Goal: Information Seeking & Learning: Understand process/instructions

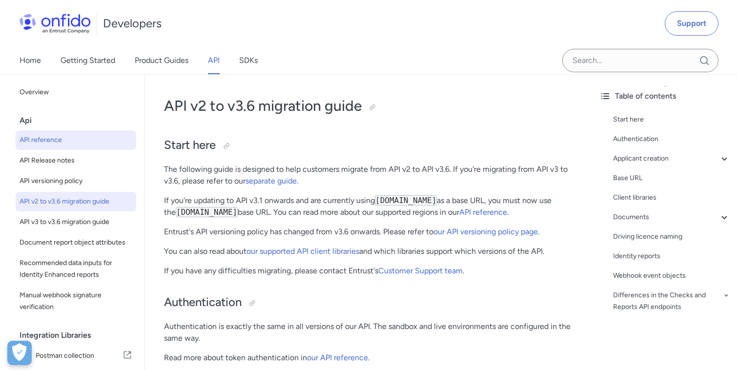
click at [58, 140] on span "API reference" at bounding box center [76, 140] width 113 height 12
select select "http"
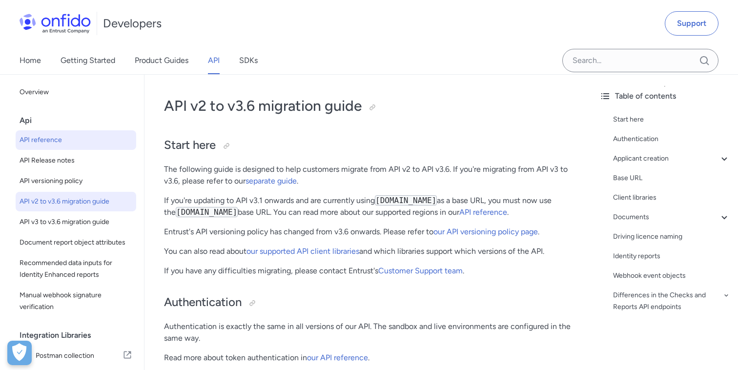
select select "http"
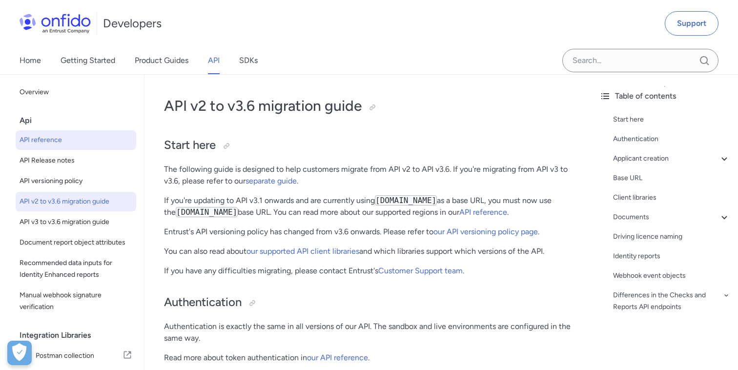
select select "http"
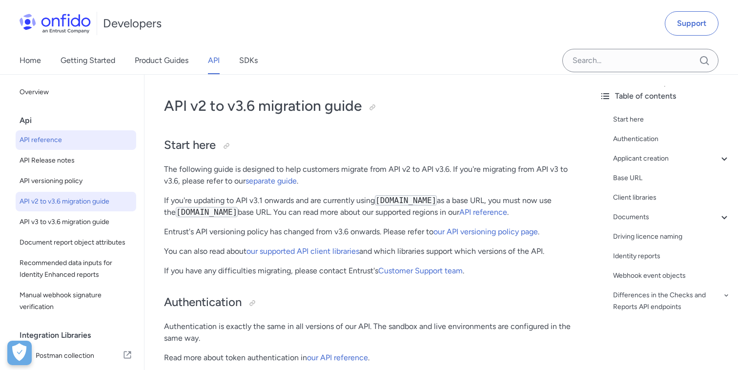
select select "http"
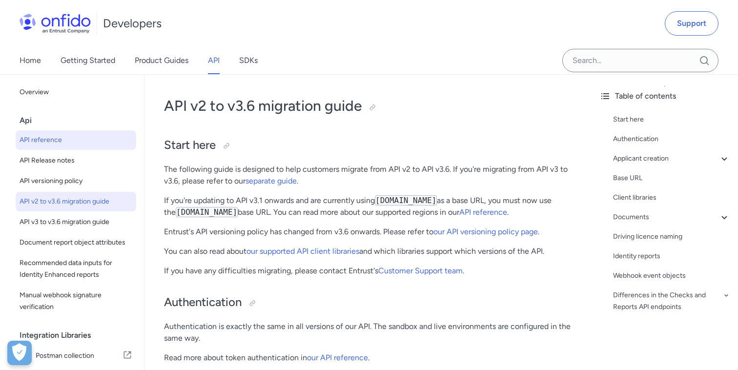
select select "http"
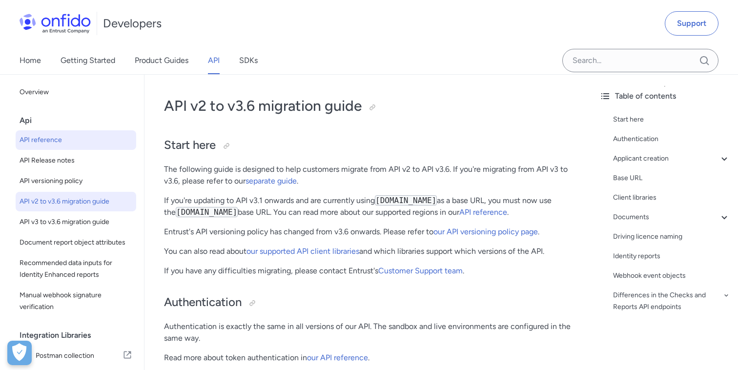
select select "http"
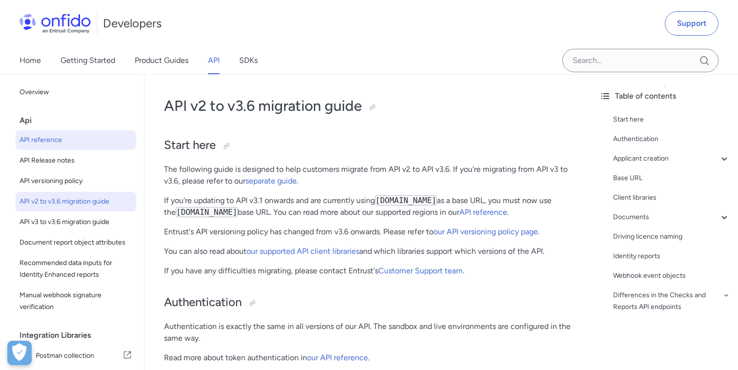
select select "http"
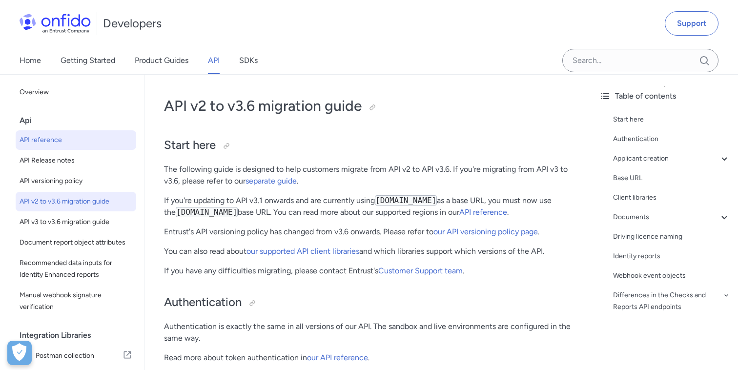
select select "http"
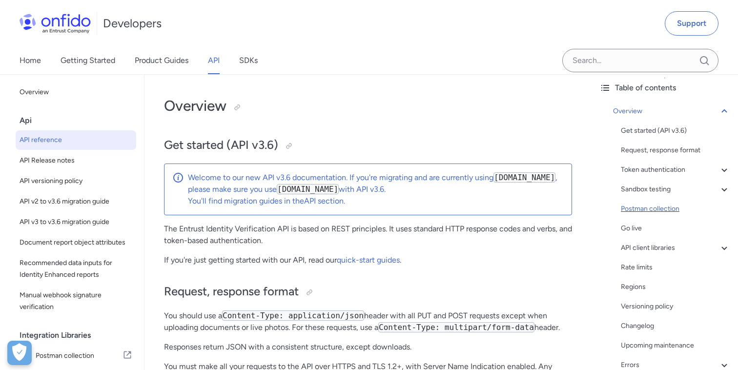
scroll to position [41, 0]
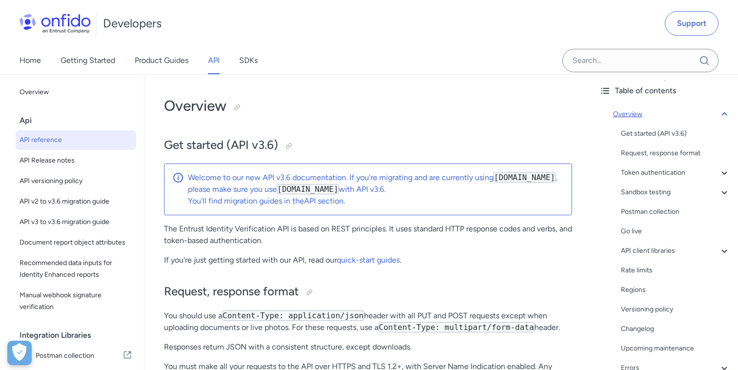
click at [723, 113] on icon at bounding box center [725, 114] width 12 height 12
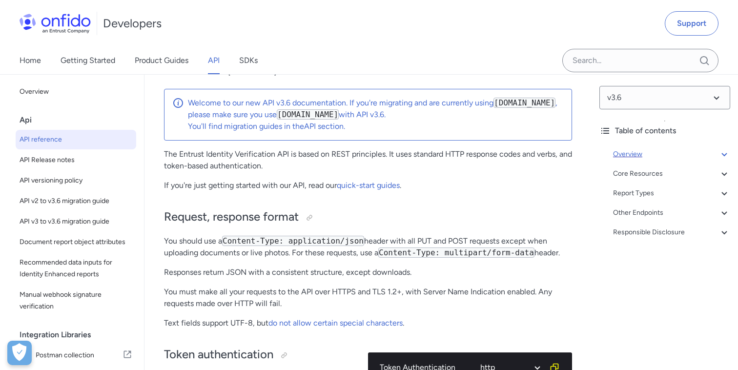
click at [645, 167] on div "Overview Get started (API v3.6) Request, response format Token authentication -…" at bounding box center [664, 195] width 131 height 102
click at [645, 174] on div "Core Resources" at bounding box center [671, 174] width 117 height 12
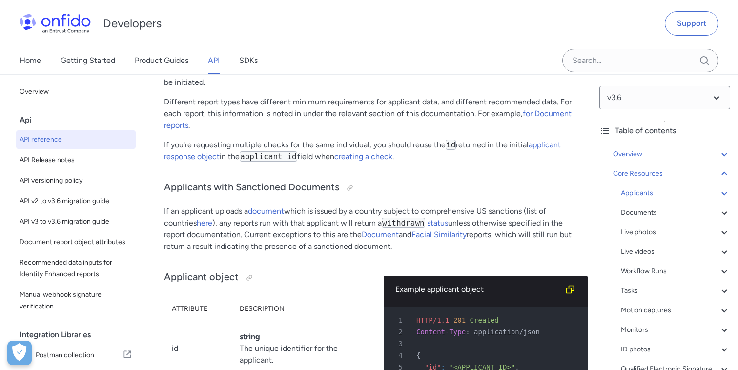
click at [626, 192] on div "Applicants" at bounding box center [675, 193] width 109 height 12
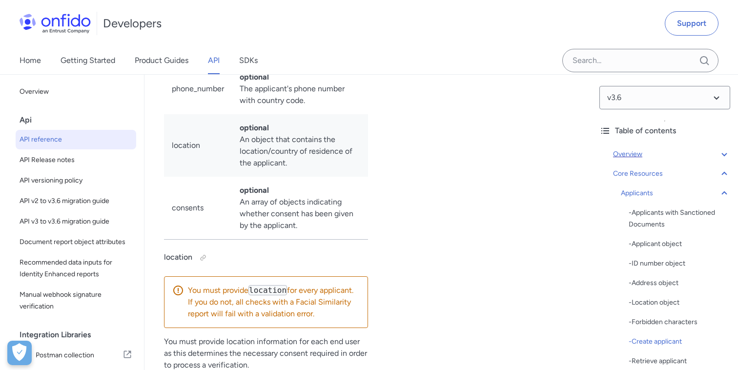
scroll to position [13886, 0]
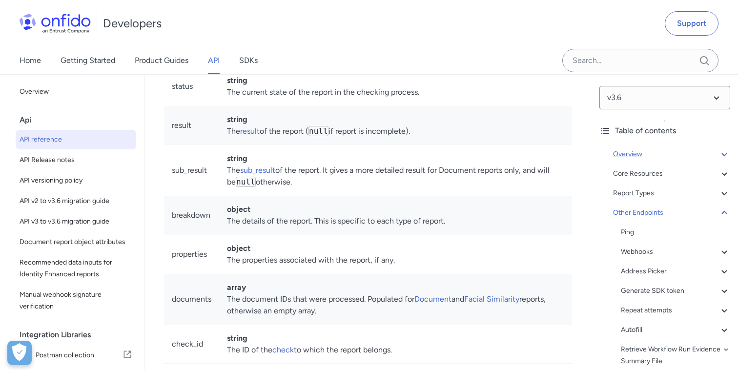
scroll to position [107466, 0]
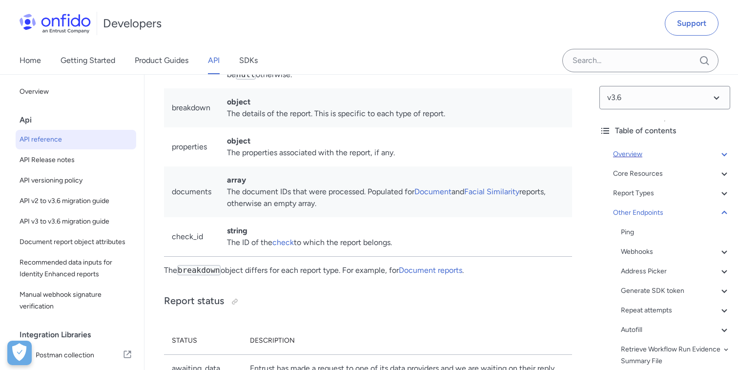
scroll to position [107538, 0]
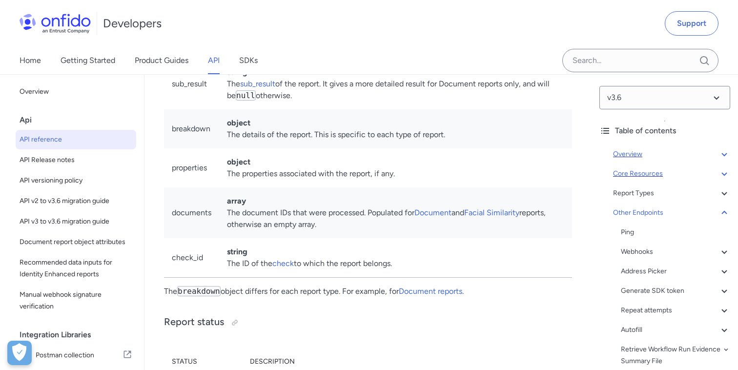
click at [642, 171] on div "Core Resources" at bounding box center [671, 174] width 117 height 12
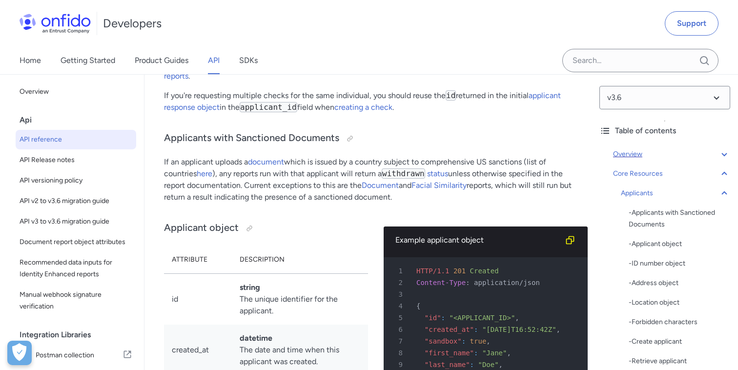
scroll to position [10809, 0]
